Goal: Task Accomplishment & Management: Complete application form

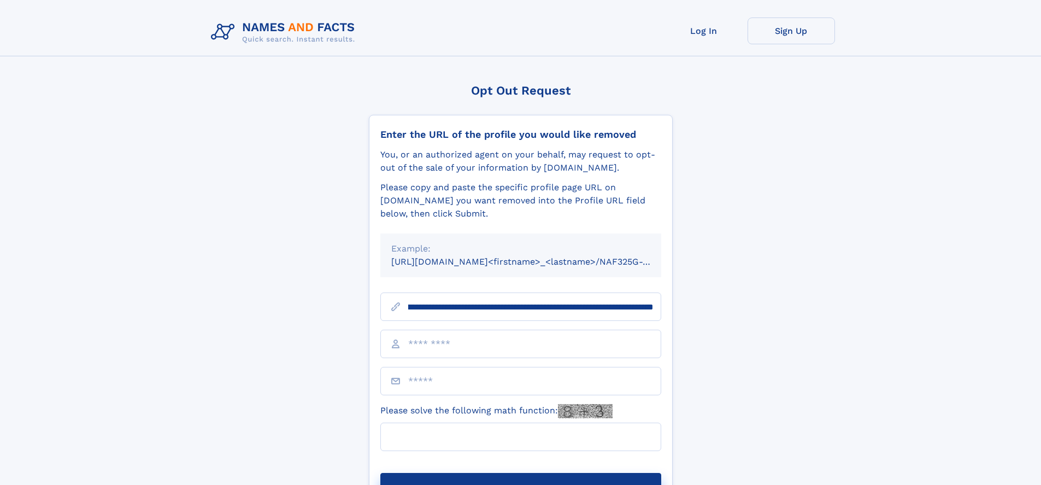
scroll to position [0, 126]
type input "**********"
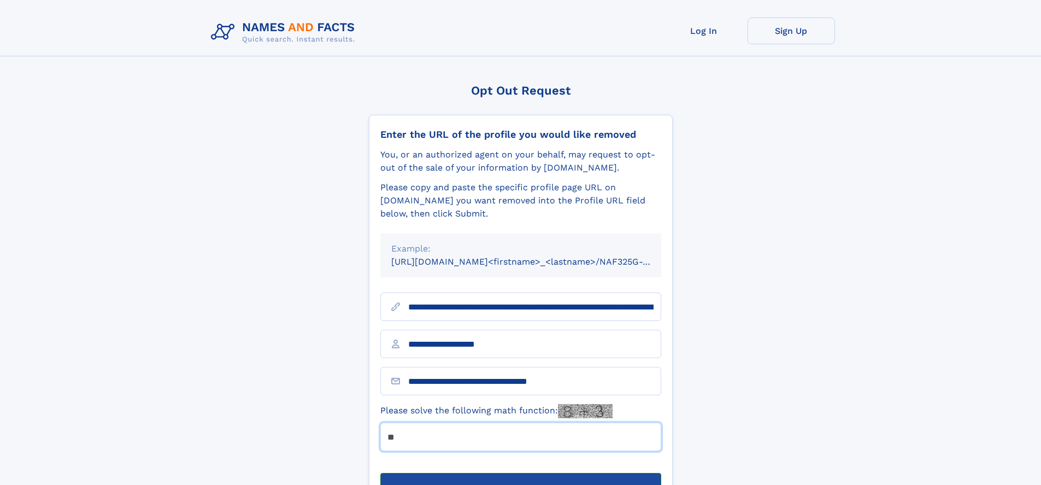
type input "**"
click at [520, 473] on button "Submit Opt Out Request" at bounding box center [520, 490] width 281 height 35
